Goal: Task Accomplishment & Management: Manage account settings

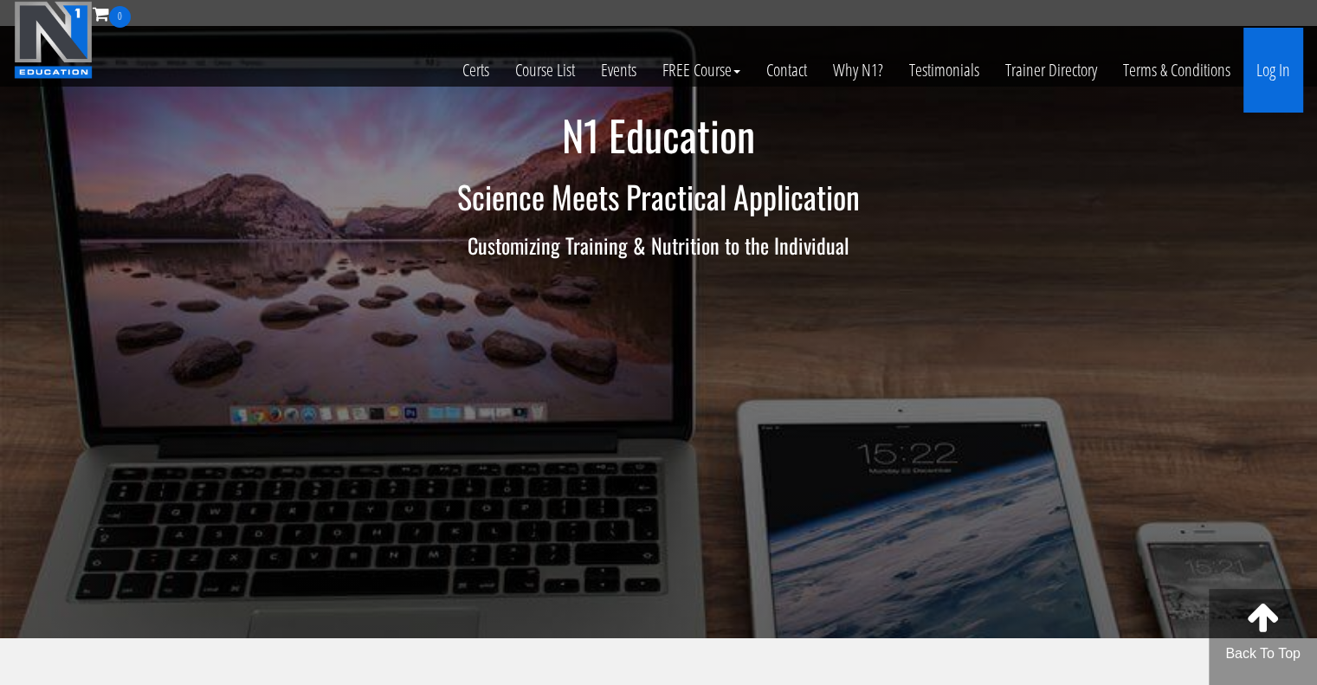
click at [1268, 62] on link "Log In" at bounding box center [1273, 70] width 60 height 85
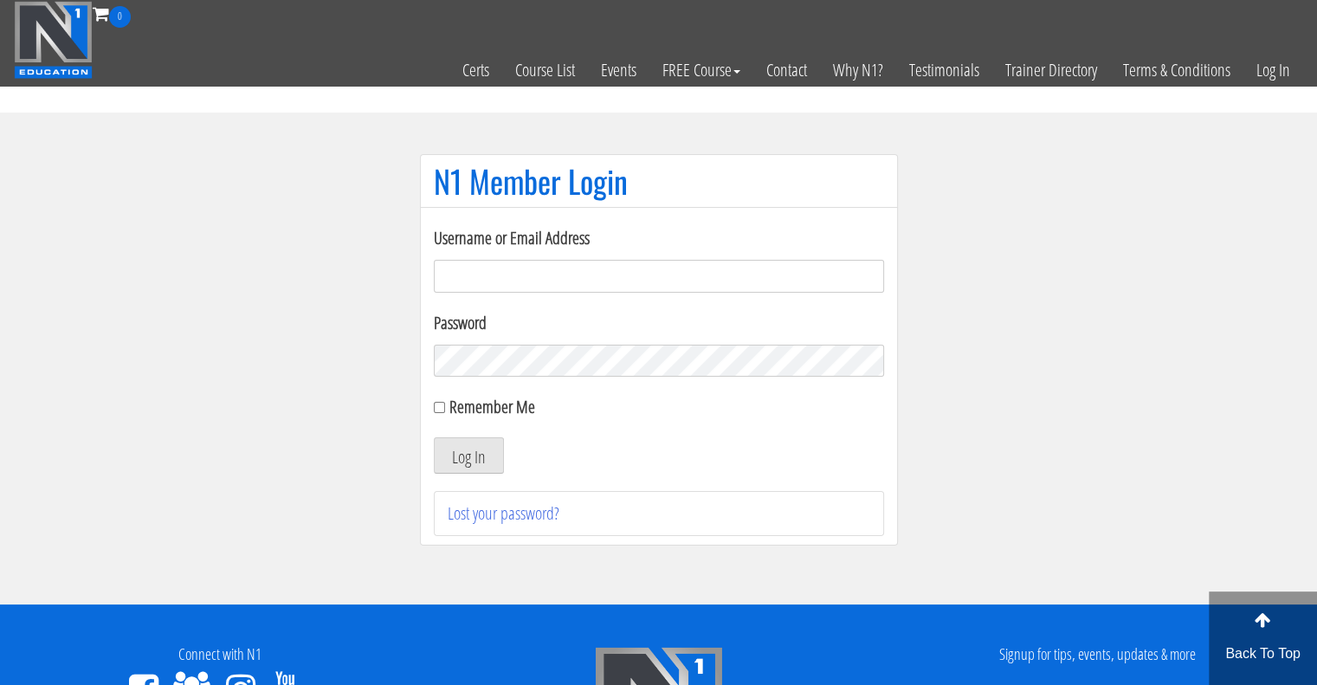
click at [976, 474] on section "N1 Member Login Username or Email Address Password Remember Me Log In Lost your…" at bounding box center [658, 359] width 1317 height 492
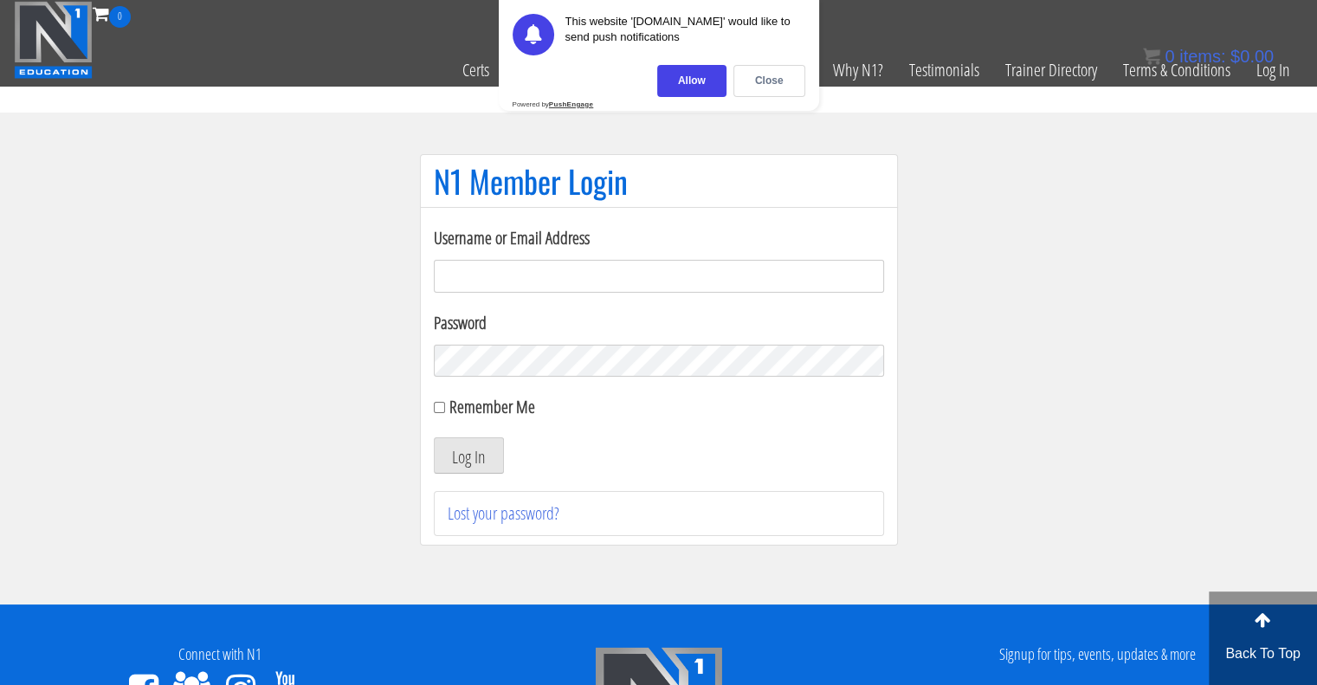
click at [828, 279] on input "Username or Email Address" at bounding box center [659, 276] width 450 height 33
type input "[EMAIL_ADDRESS][DOMAIN_NAME]"
click at [462, 422] on form "Username or Email Address jamesphysiquecraft@gmail.com Password Remember Me Log…" at bounding box center [659, 349] width 450 height 249
click at [471, 412] on label "Remember Me" at bounding box center [492, 406] width 86 height 23
click at [445, 412] on input "Remember Me" at bounding box center [439, 407] width 11 height 11
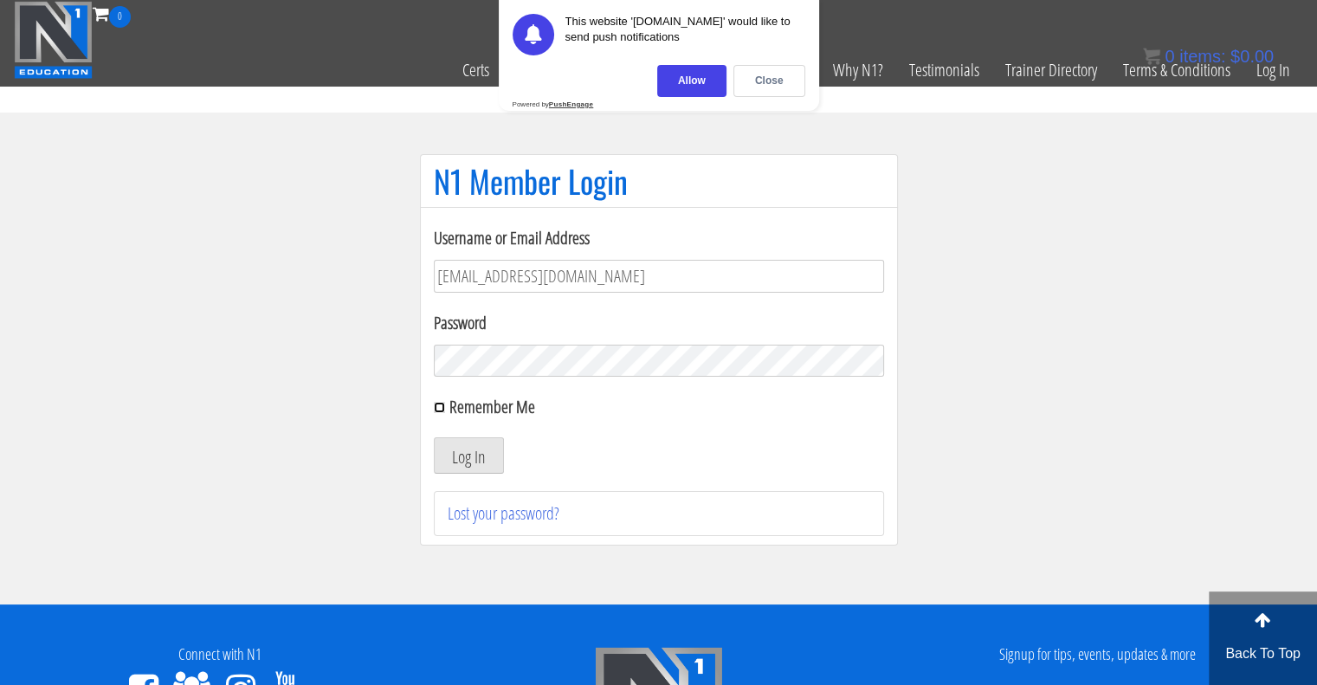
checkbox input "true"
click at [468, 469] on button "Log In" at bounding box center [469, 455] width 70 height 36
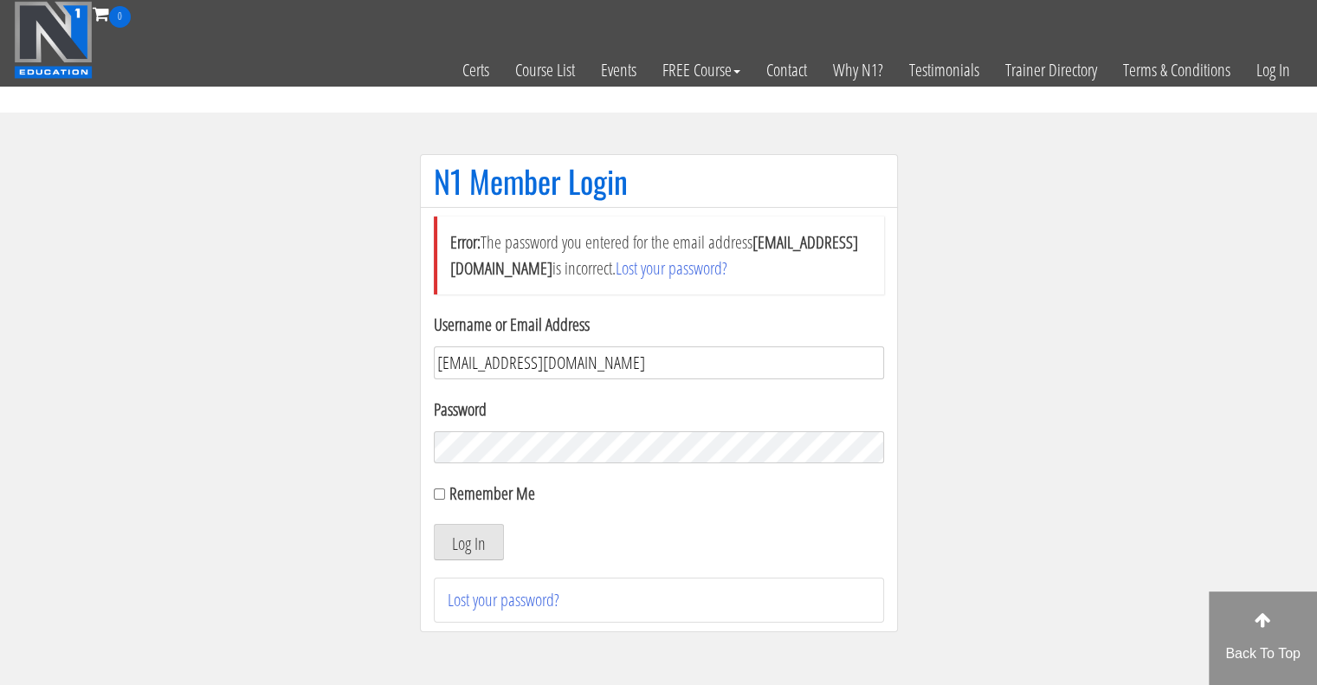
click at [658, 355] on input "[EMAIL_ADDRESS][DOMAIN_NAME]" at bounding box center [659, 362] width 450 height 33
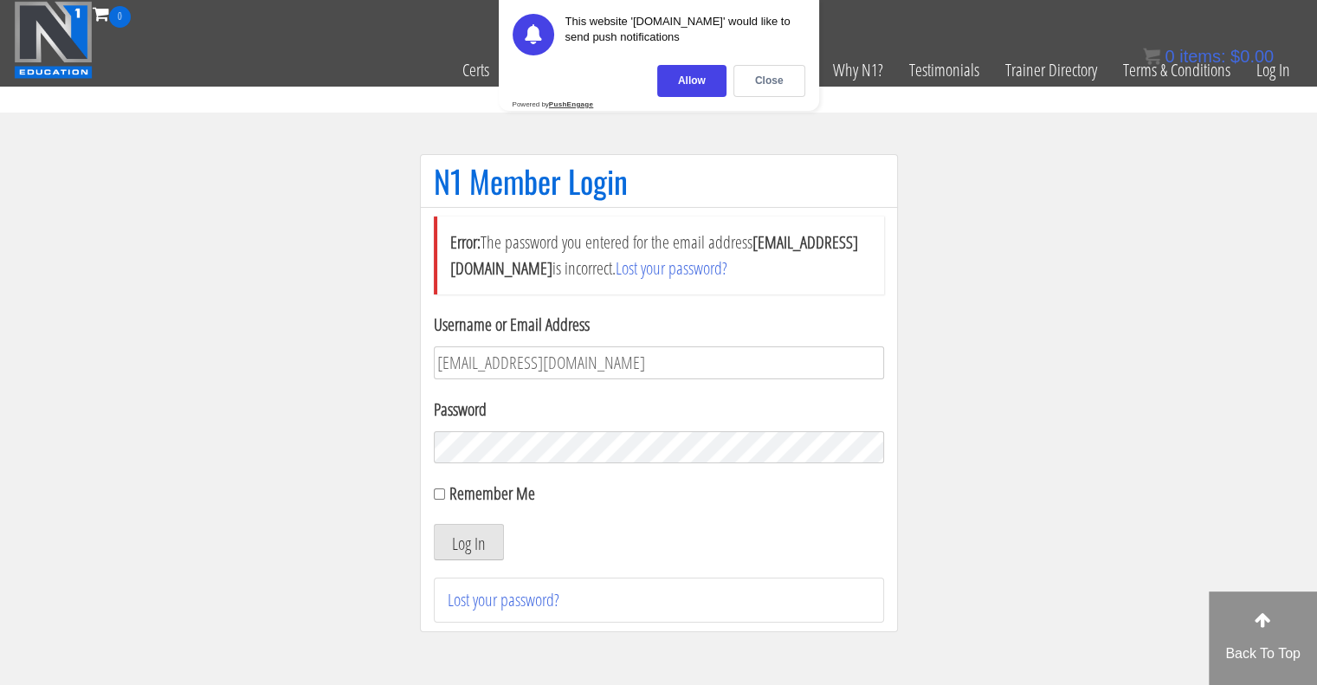
click at [434, 524] on button "Log In" at bounding box center [469, 542] width 70 height 36
click at [157, 476] on section "N1 Member Login Error: The password you entered for the email address jamesphys…" at bounding box center [658, 402] width 1317 height 578
click at [434, 524] on button "Log In" at bounding box center [469, 542] width 70 height 36
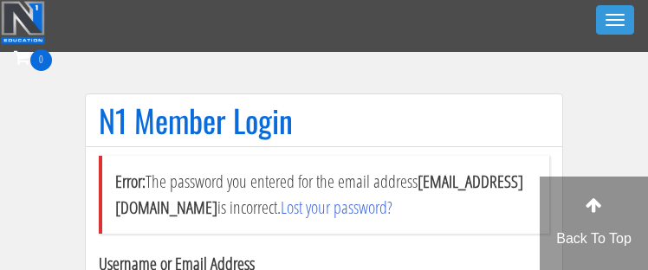
scroll to position [250, 0]
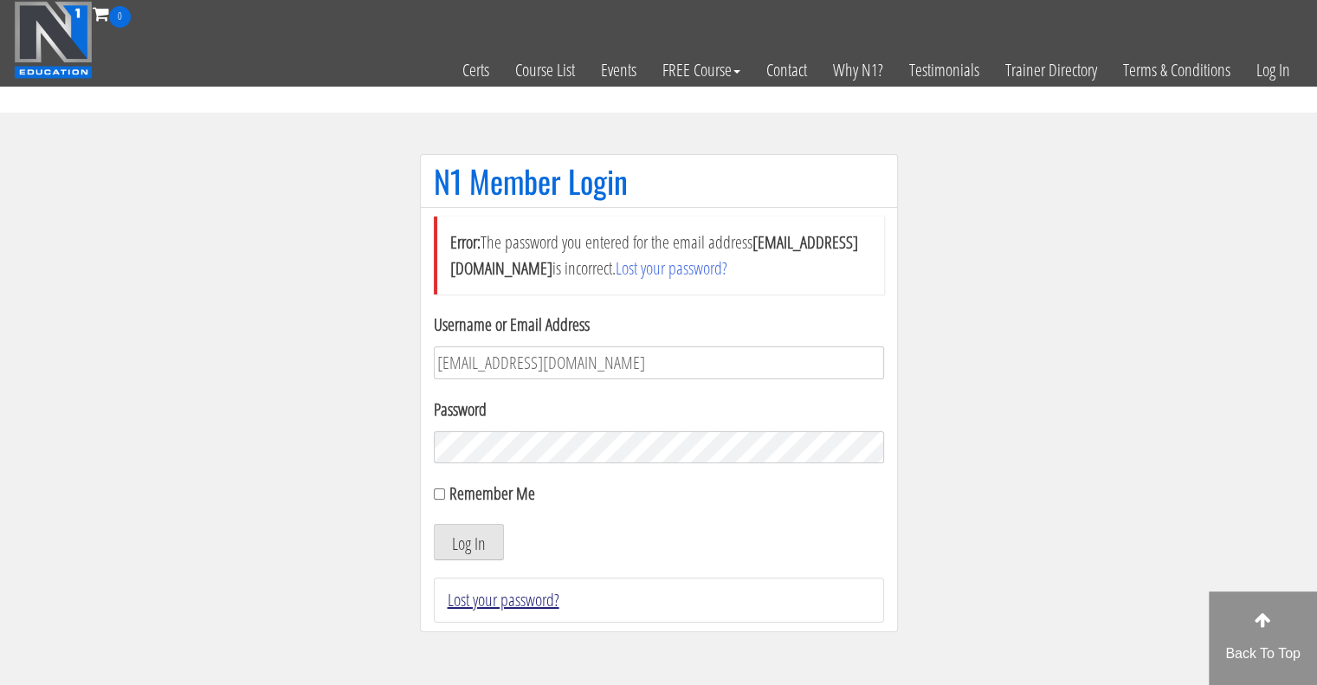
click at [492, 595] on link "Lost your password?" at bounding box center [504, 599] width 112 height 23
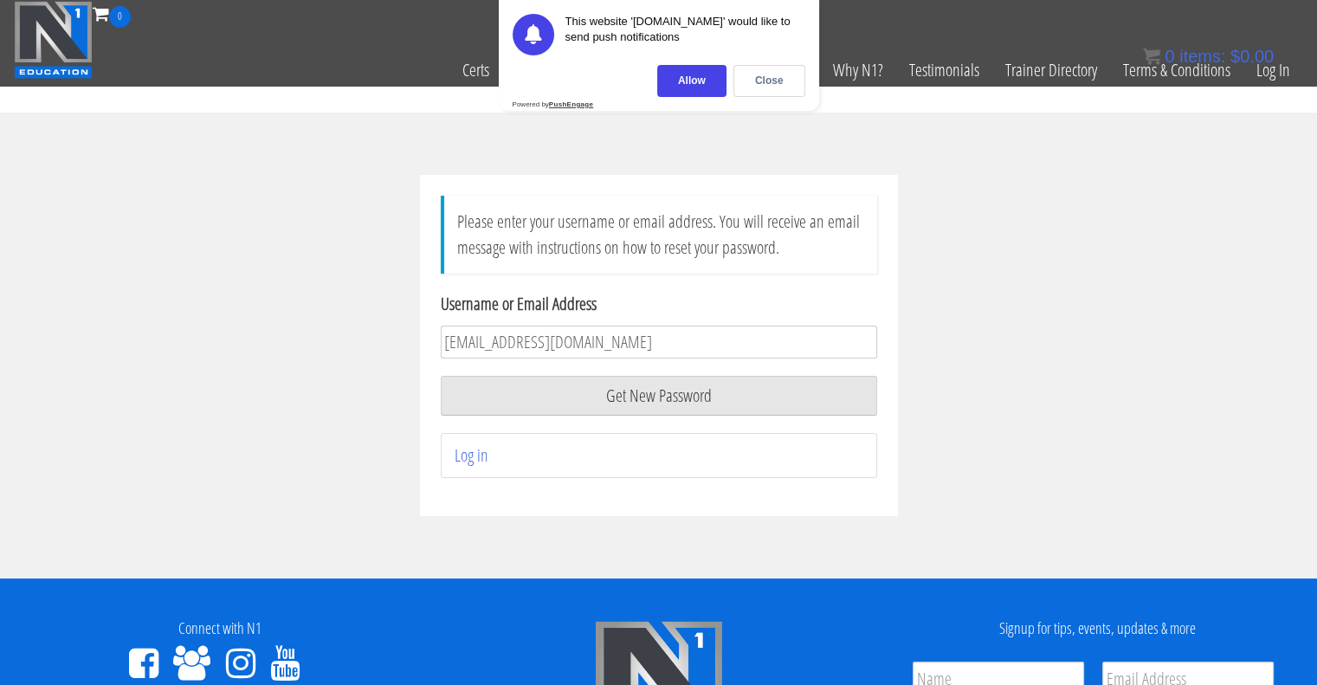
type input "jamesphysiquecraft@gmail.com"
click at [594, 460] on li "Log in" at bounding box center [659, 455] width 436 height 45
click at [637, 406] on button "Get New Password" at bounding box center [659, 396] width 436 height 40
click at [706, 87] on div "Allow" at bounding box center [691, 81] width 69 height 32
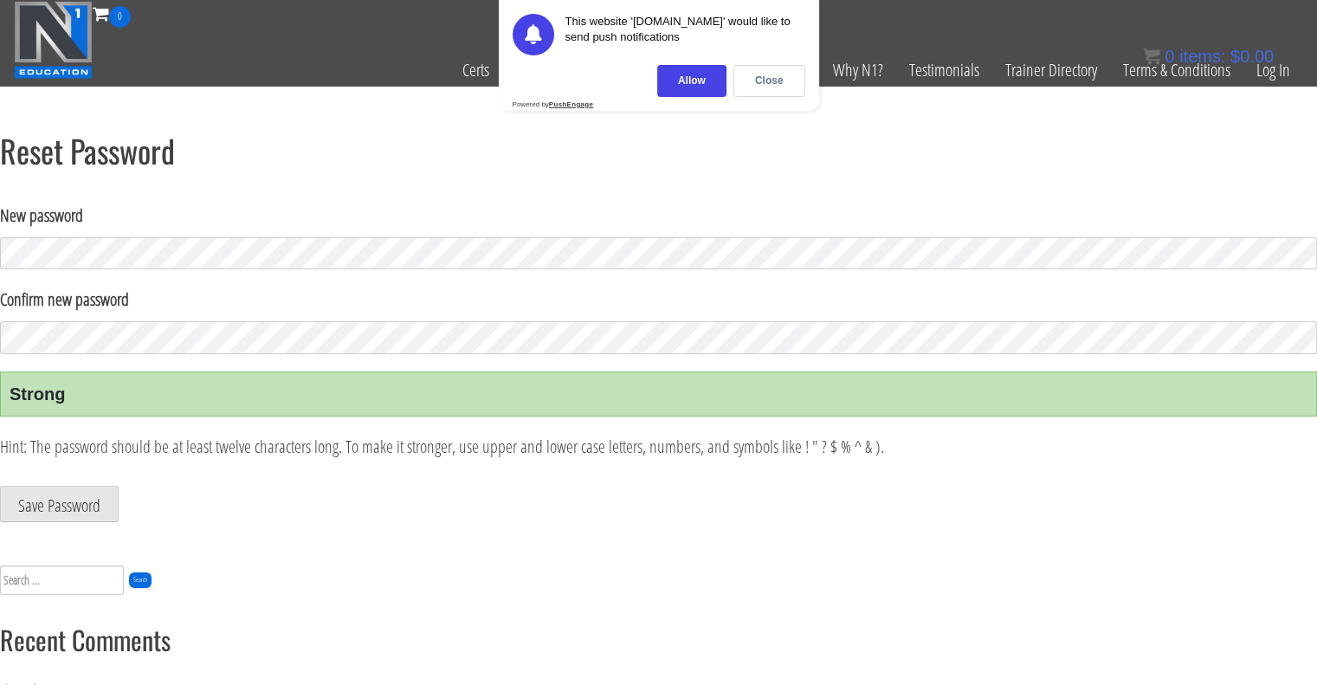
click at [81, 480] on form "New password Confirm new password Strong Hint: The password should be at least …" at bounding box center [658, 362] width 1317 height 319
click at [76, 494] on button "Save Password" at bounding box center [59, 504] width 119 height 36
click at [782, 71] on div "Close" at bounding box center [769, 81] width 72 height 32
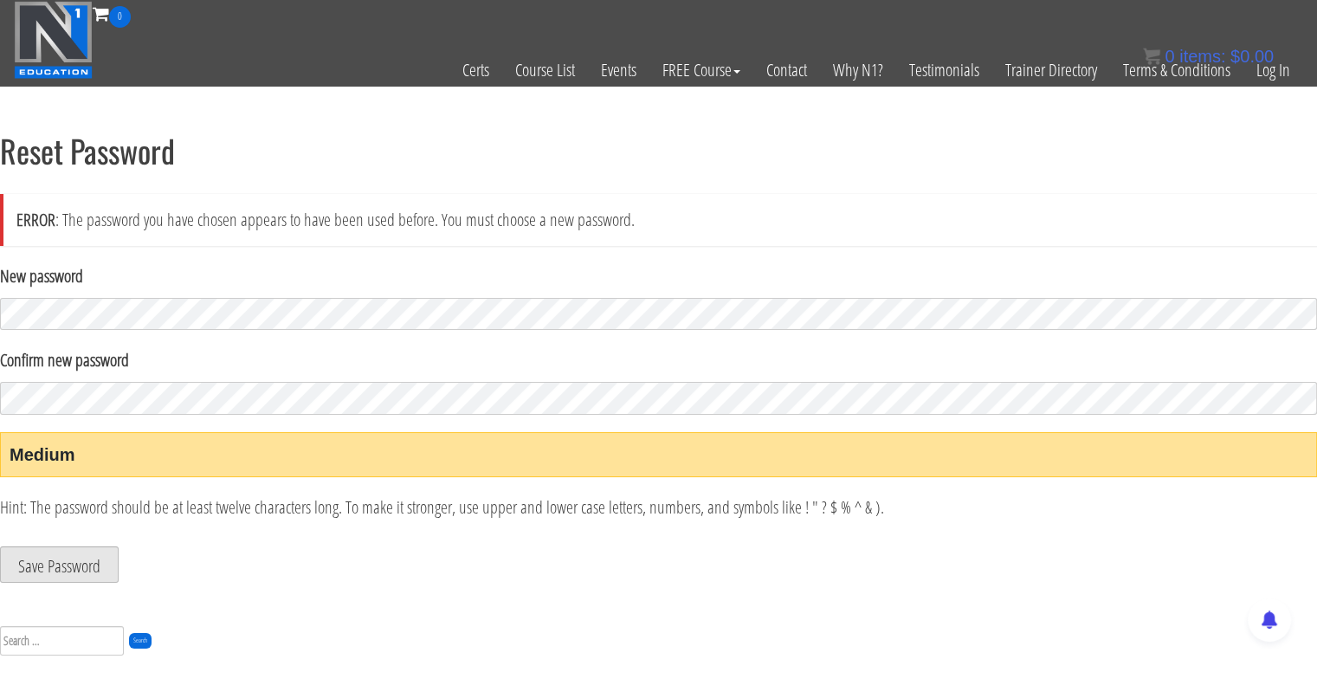
click at [78, 566] on button "Save Password" at bounding box center [59, 564] width 119 height 36
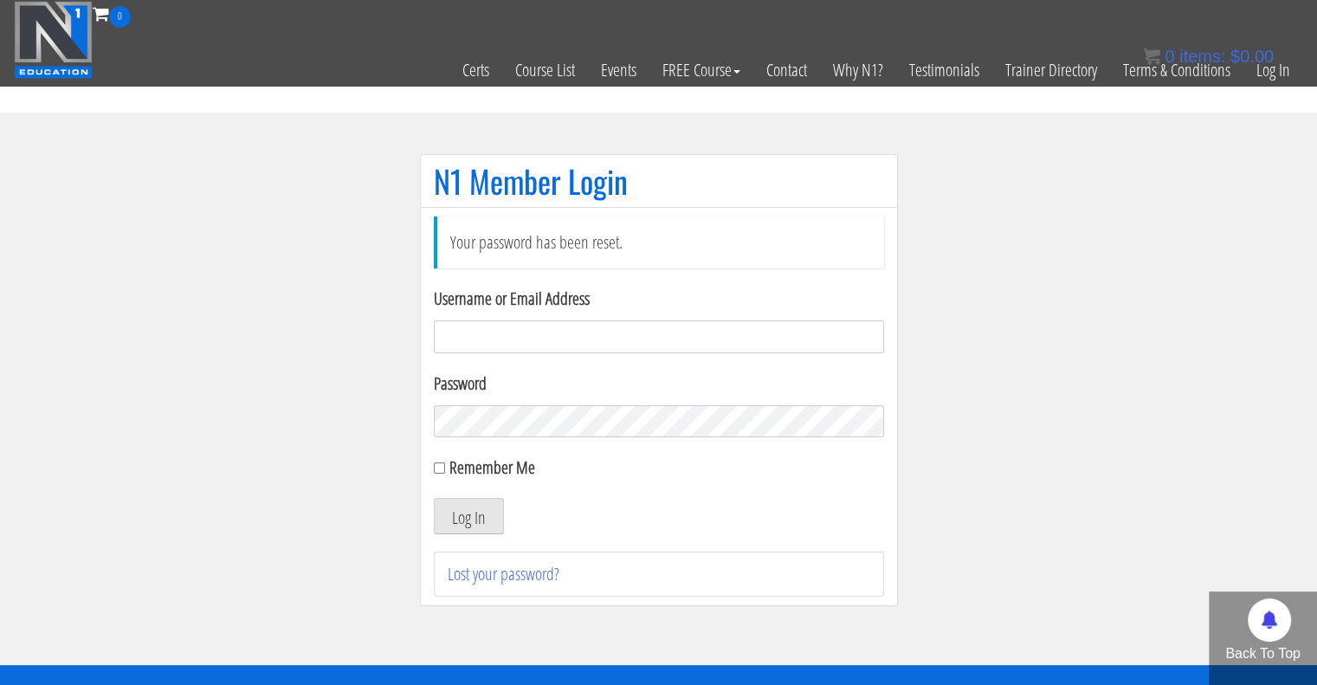
click at [631, 329] on input "Username or Email Address" at bounding box center [659, 336] width 450 height 33
type input "j"
type input "jamesphysiquecraft@gmail.com"
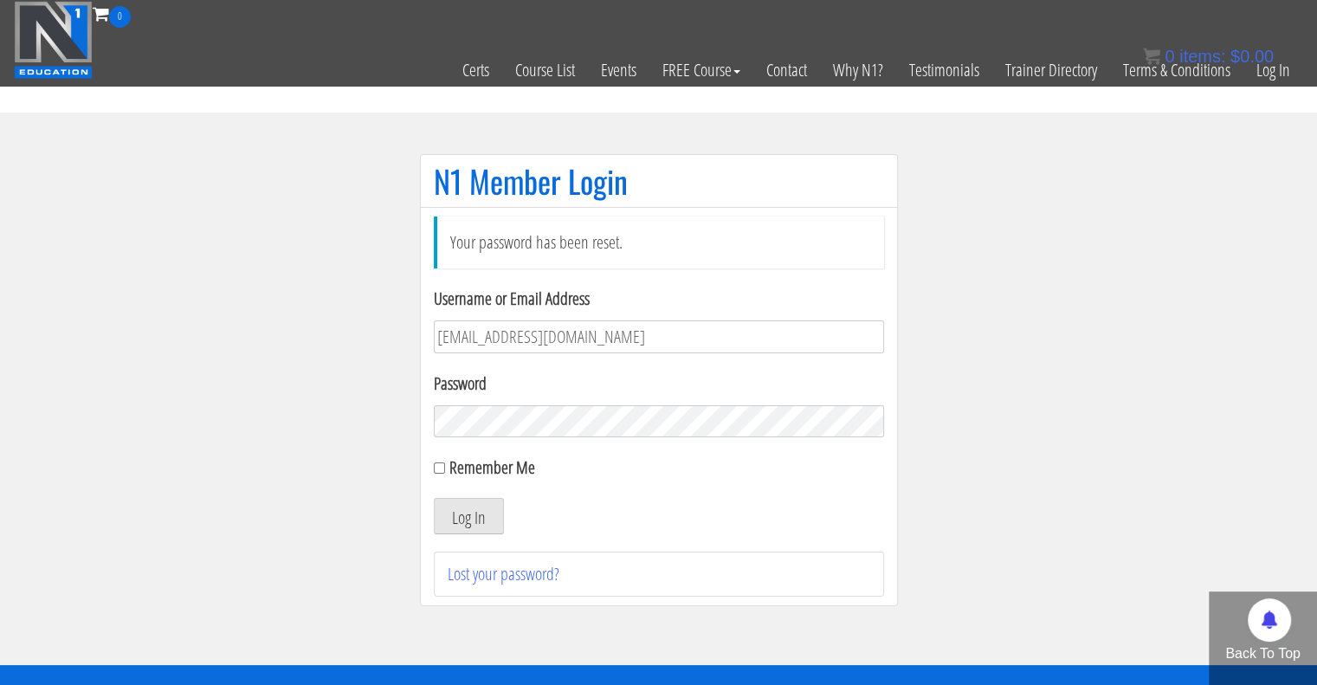
click at [434, 498] on button "Log In" at bounding box center [469, 516] width 70 height 36
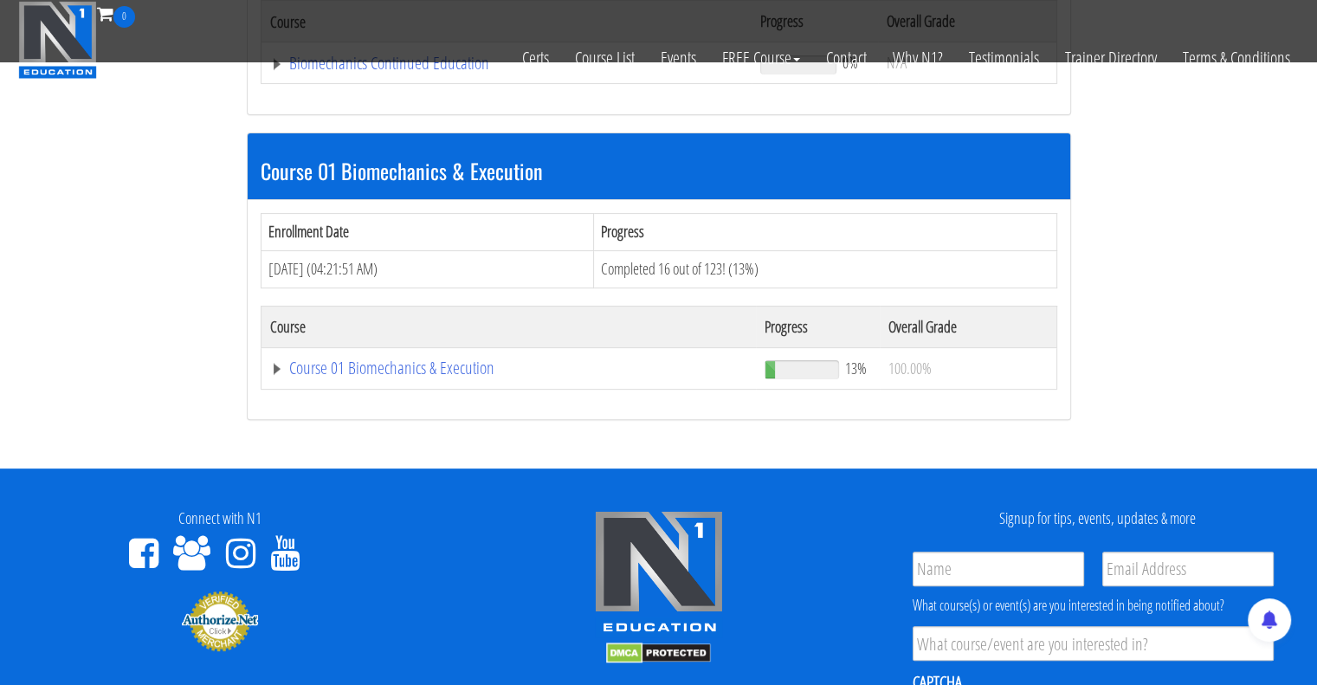
scroll to position [464, 0]
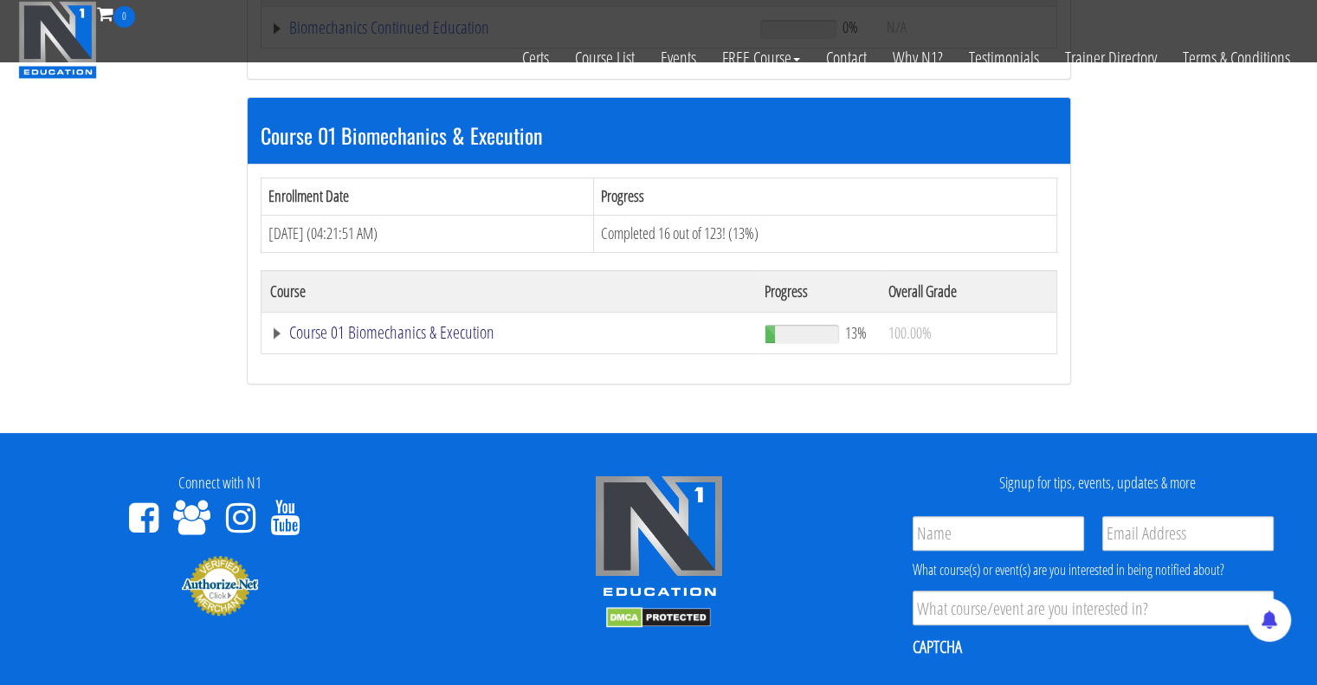
click at [364, 334] on link "Course 01 Biomechanics & Execution" at bounding box center [509, 332] width 478 height 17
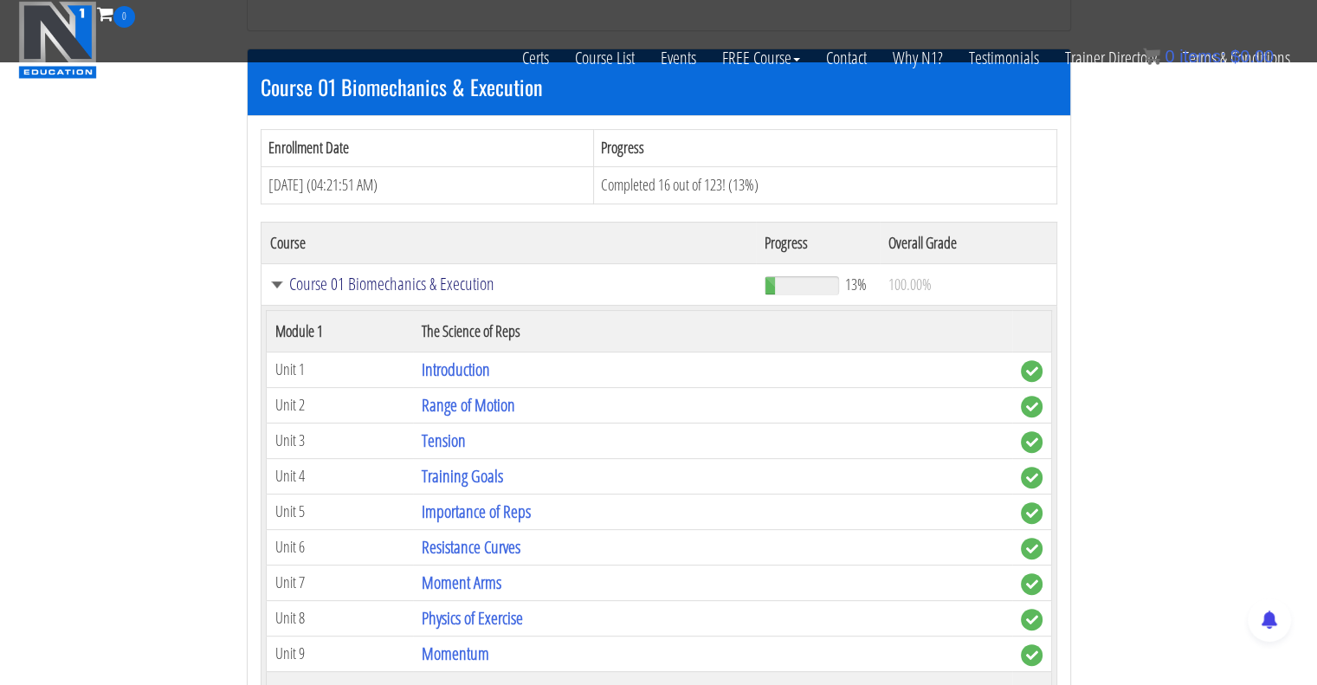
scroll to position [511, 0]
